Goal: Transaction & Acquisition: Purchase product/service

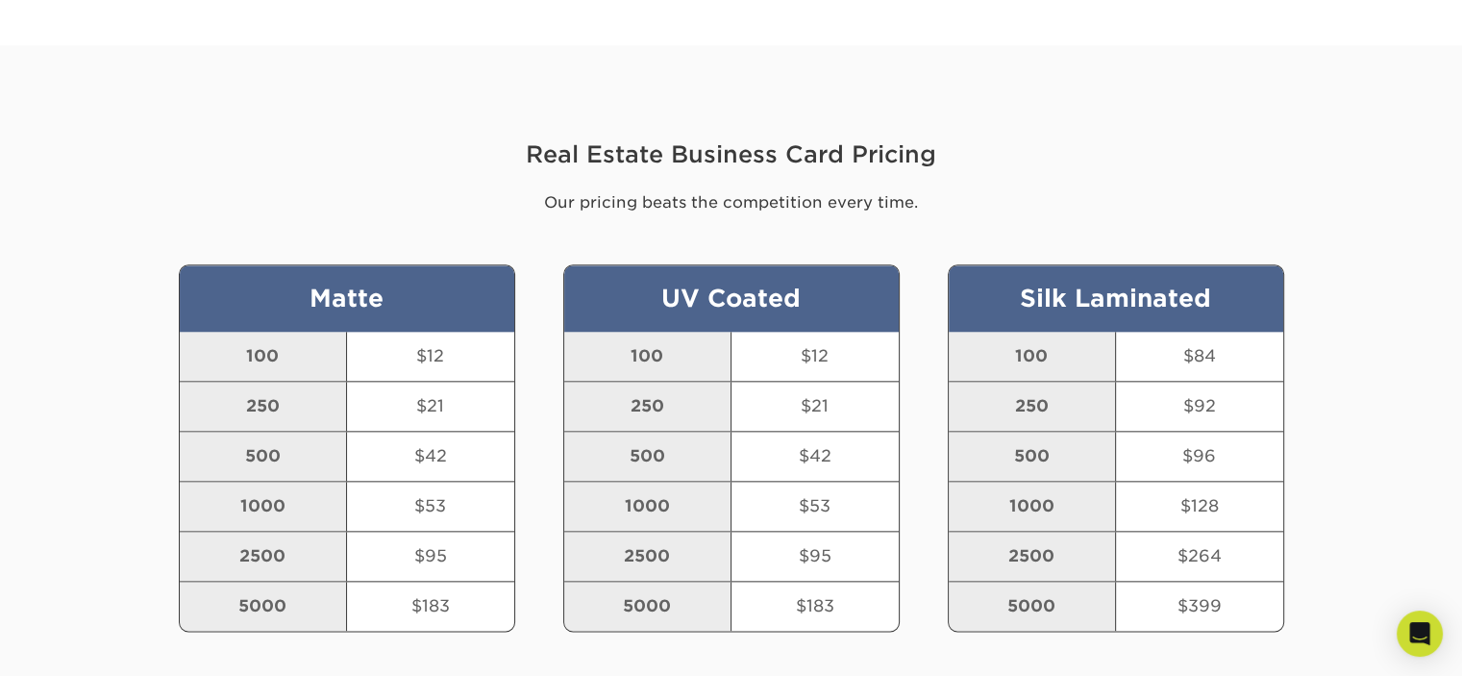
scroll to position [1538, 0]
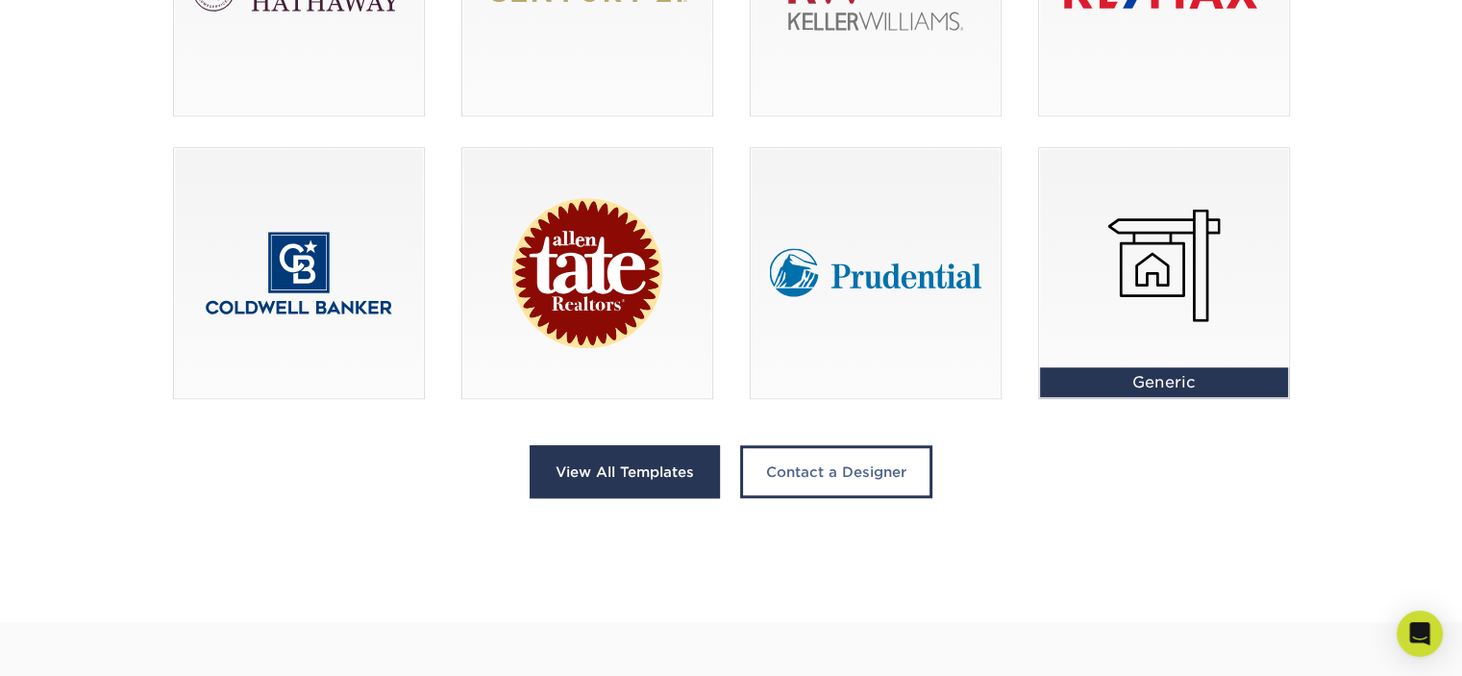
click at [658, 476] on link "View All Templates" at bounding box center [625, 471] width 190 height 53
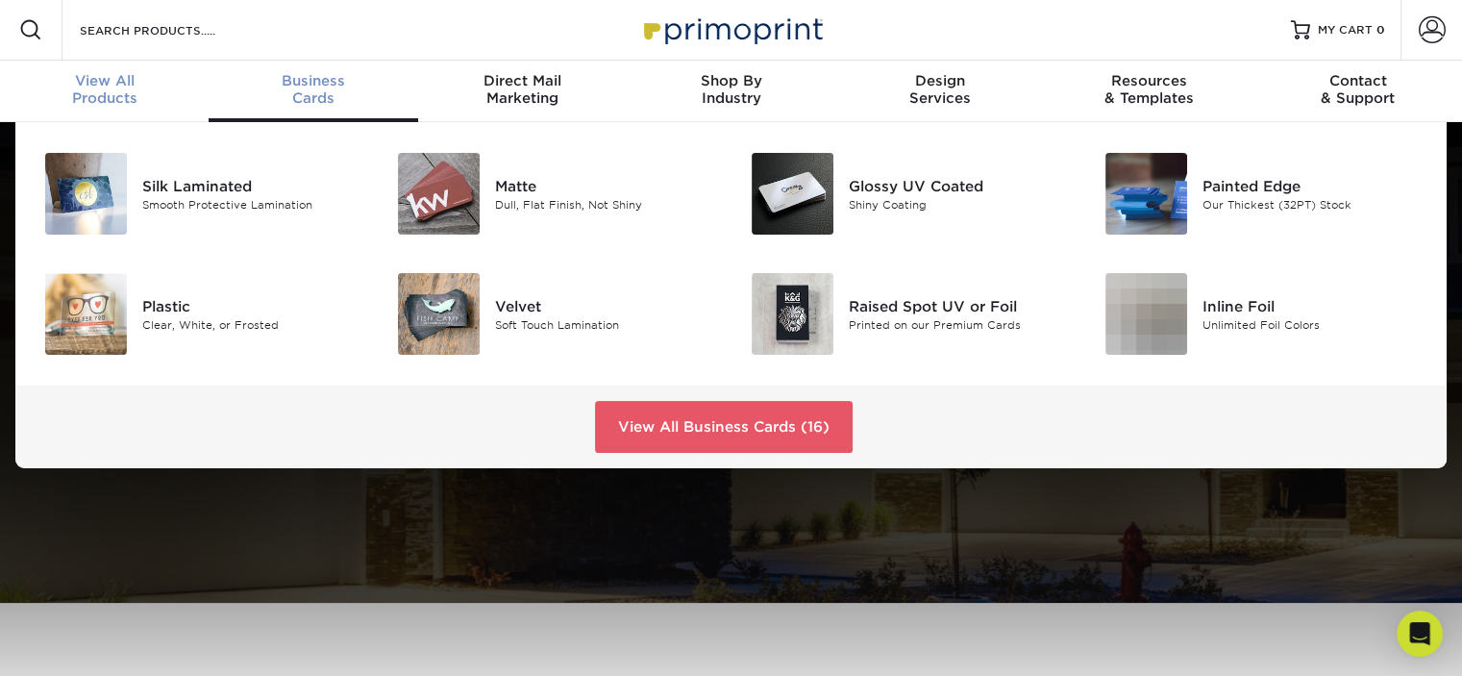
scroll to position [2, 0]
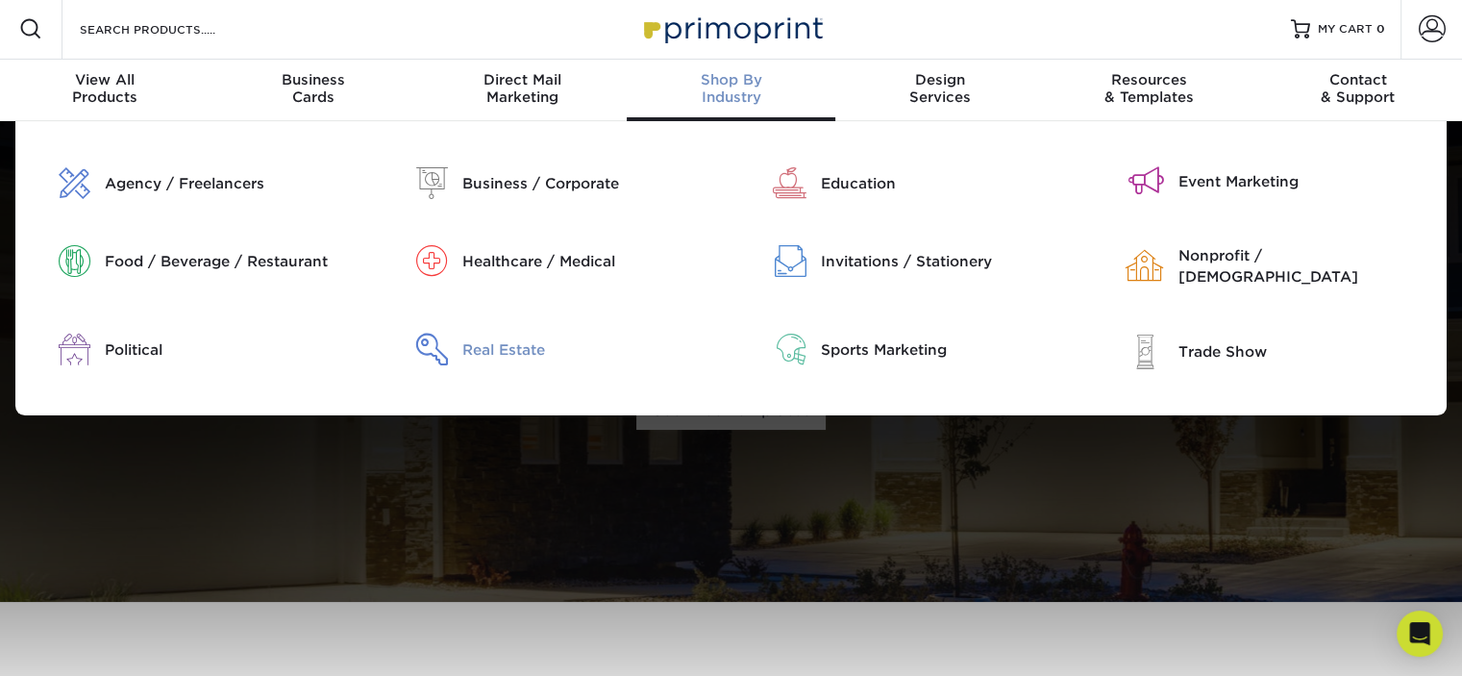
click at [529, 339] on div "Real Estate" at bounding box center [589, 349] width 254 height 21
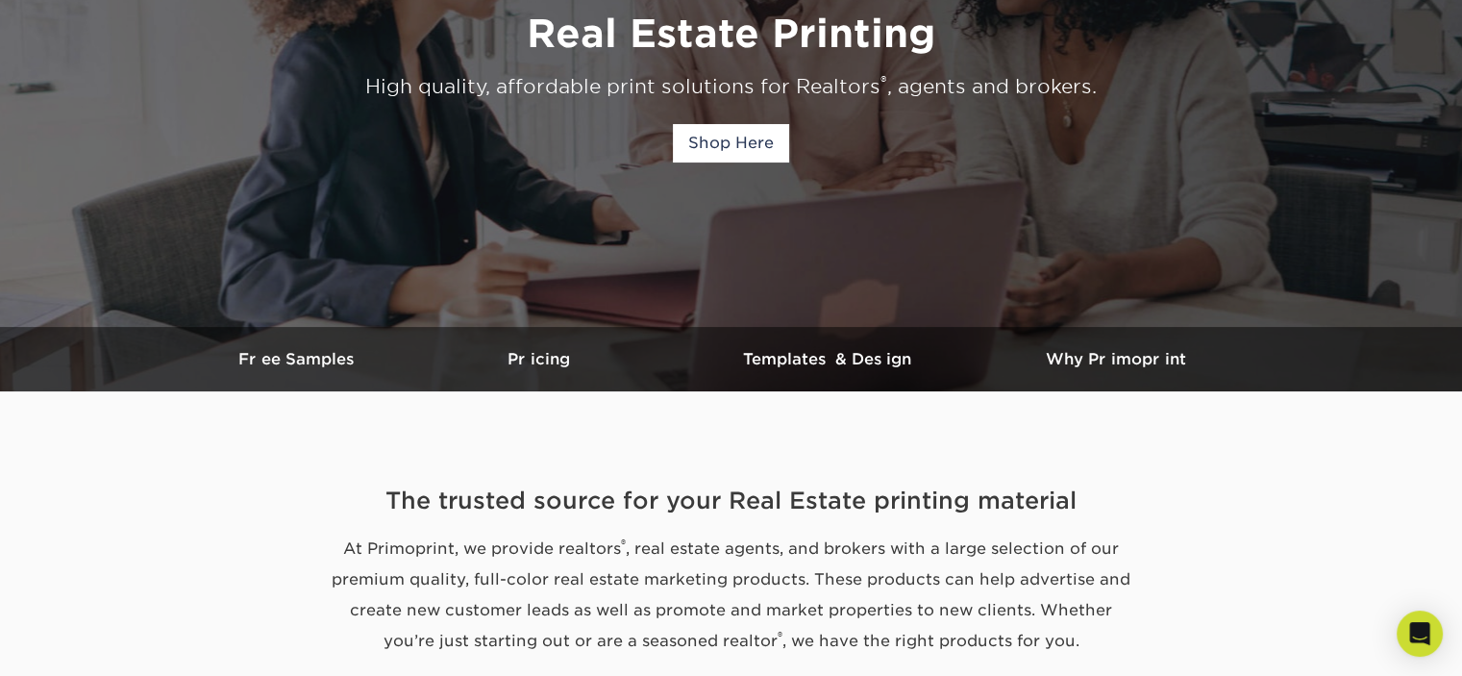
scroll to position [96, 0]
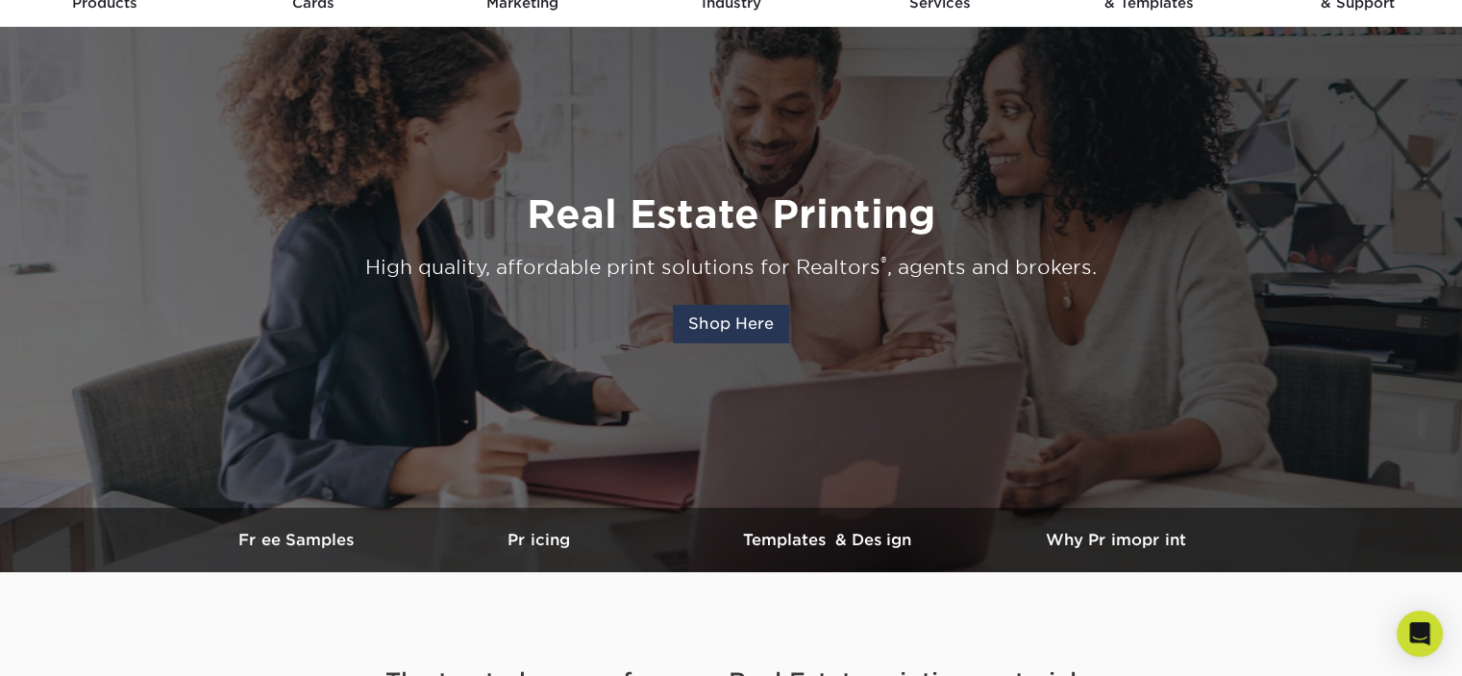
click at [756, 318] on link "Shop Here" at bounding box center [731, 324] width 116 height 38
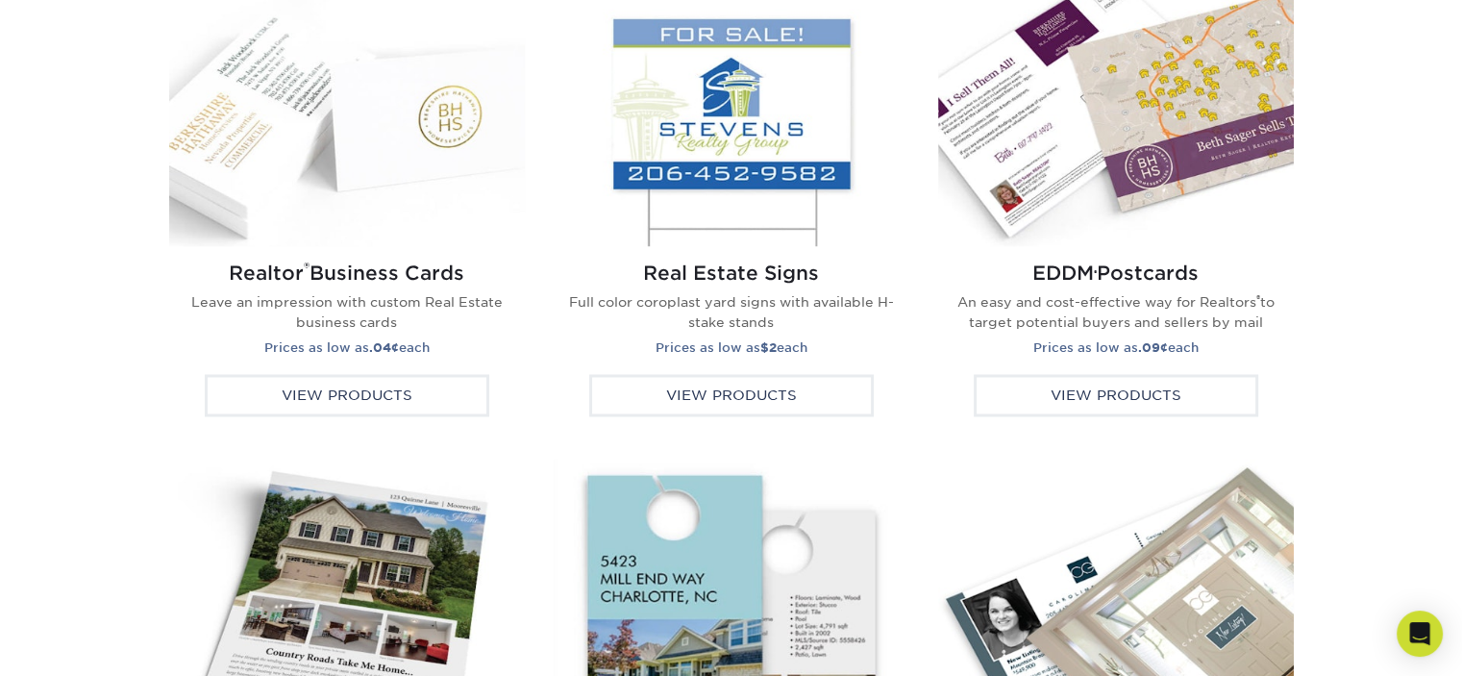
scroll to position [3334, 0]
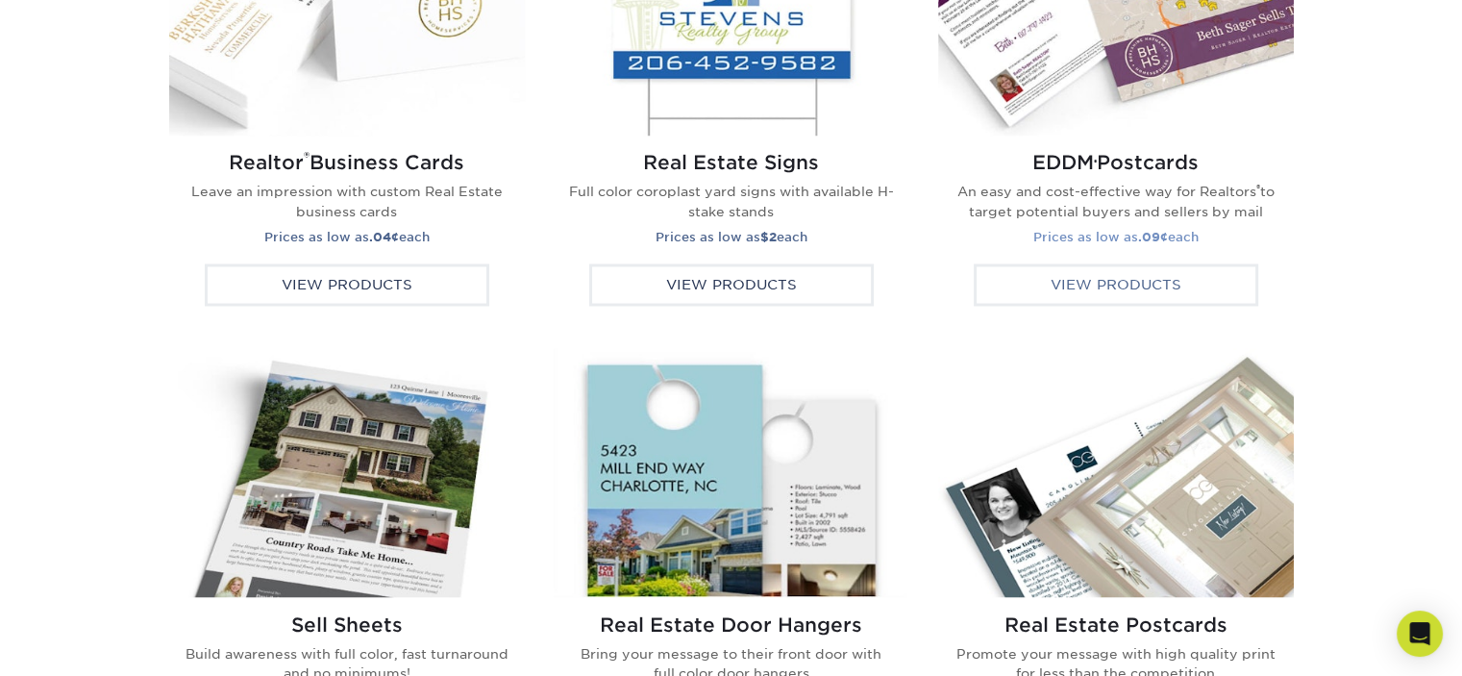
click at [1063, 285] on div "View Products" at bounding box center [1116, 284] width 285 height 42
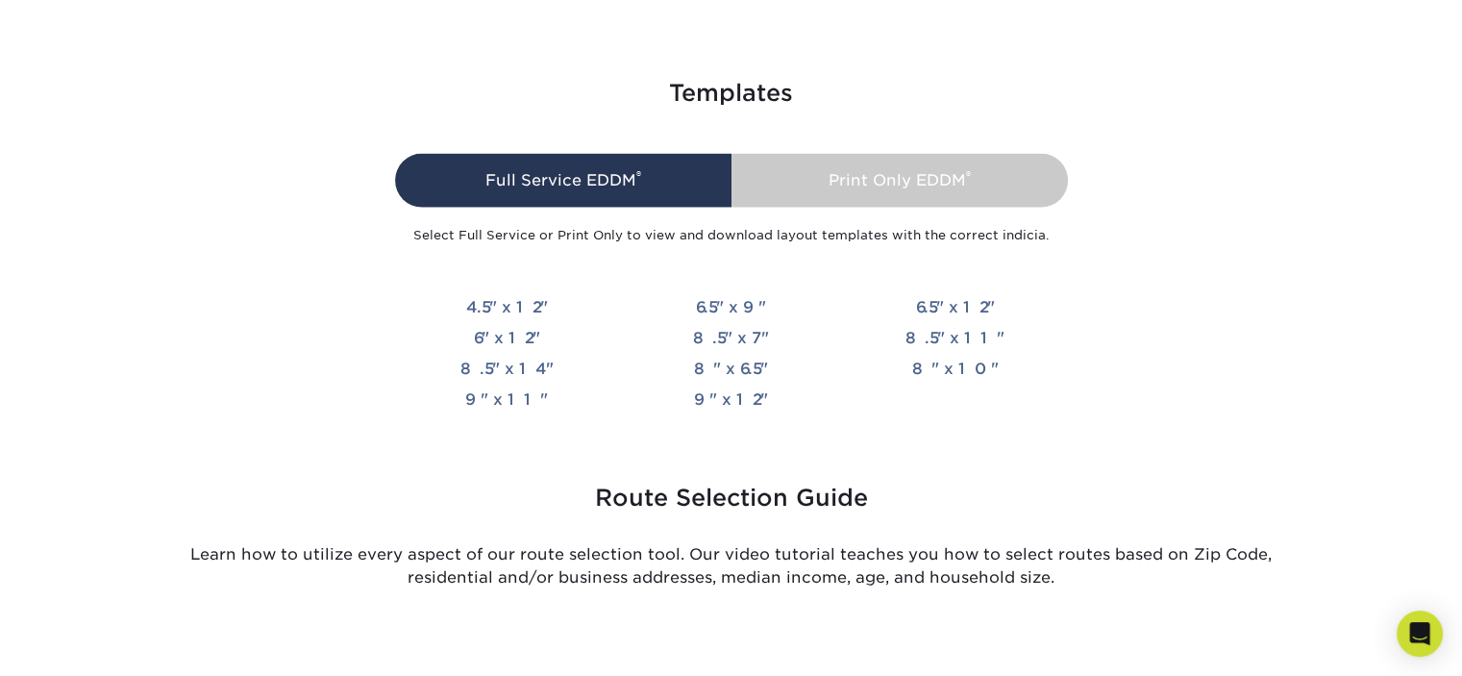
scroll to position [4652, 0]
